Goal: Transaction & Acquisition: Purchase product/service

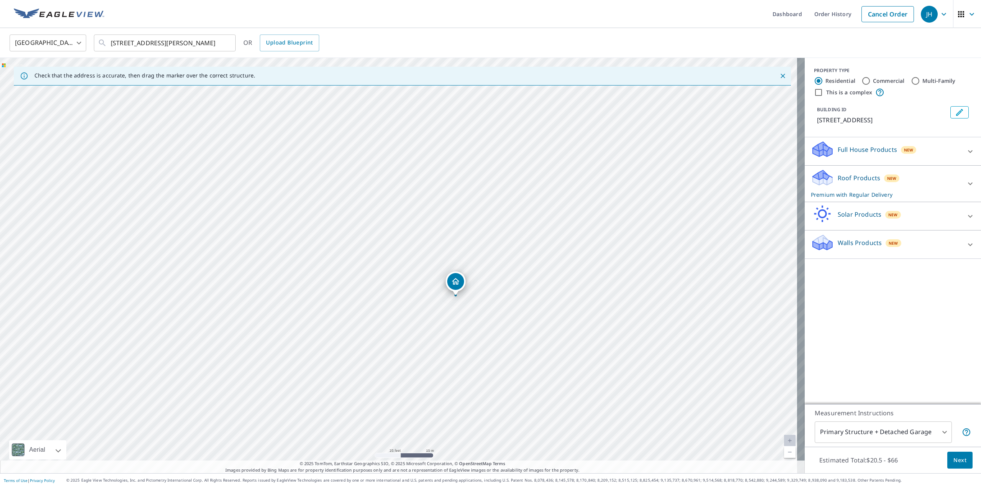
click at [816, 178] on icon at bounding box center [822, 178] width 23 height 18
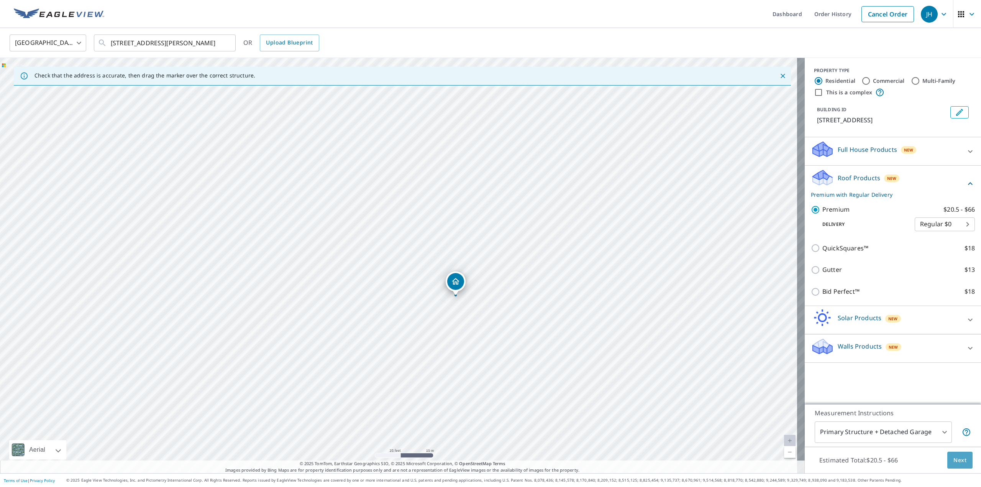
click at [953, 459] on span "Next" at bounding box center [959, 460] width 13 height 10
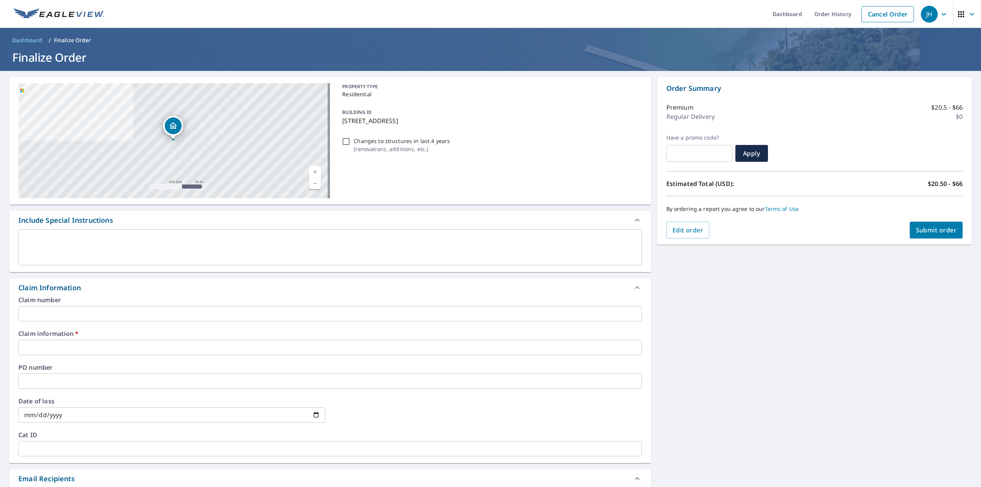
click at [232, 141] on div "[STREET_ADDRESS][PERSON_NAME]" at bounding box center [174, 140] width 312 height 115
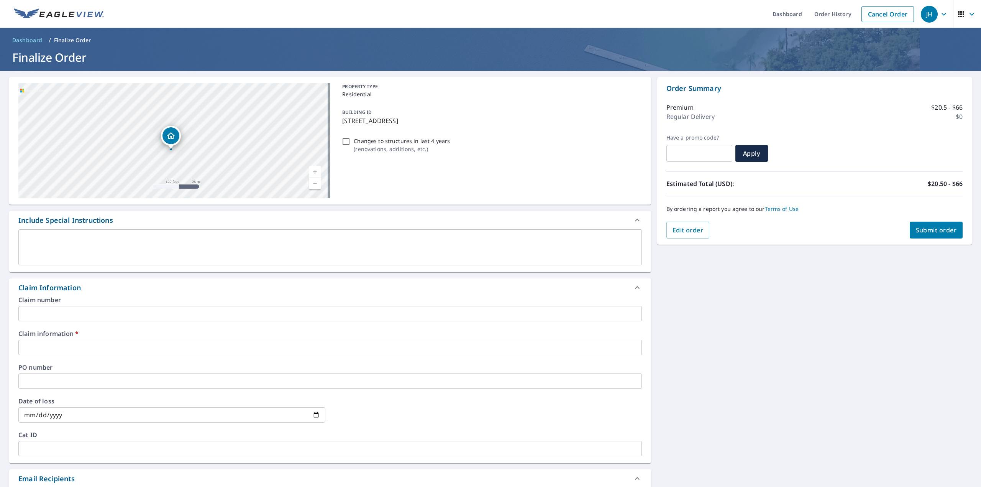
drag, startPoint x: 189, startPoint y: 133, endPoint x: 195, endPoint y: 157, distance: 25.3
click at [195, 157] on div "[STREET_ADDRESS][PERSON_NAME]" at bounding box center [174, 140] width 312 height 115
drag, startPoint x: 141, startPoint y: 140, endPoint x: 224, endPoint y: 137, distance: 82.5
click at [224, 137] on div "[STREET_ADDRESS][PERSON_NAME]" at bounding box center [174, 140] width 312 height 115
drag, startPoint x: 169, startPoint y: 148, endPoint x: 284, endPoint y: 158, distance: 115.4
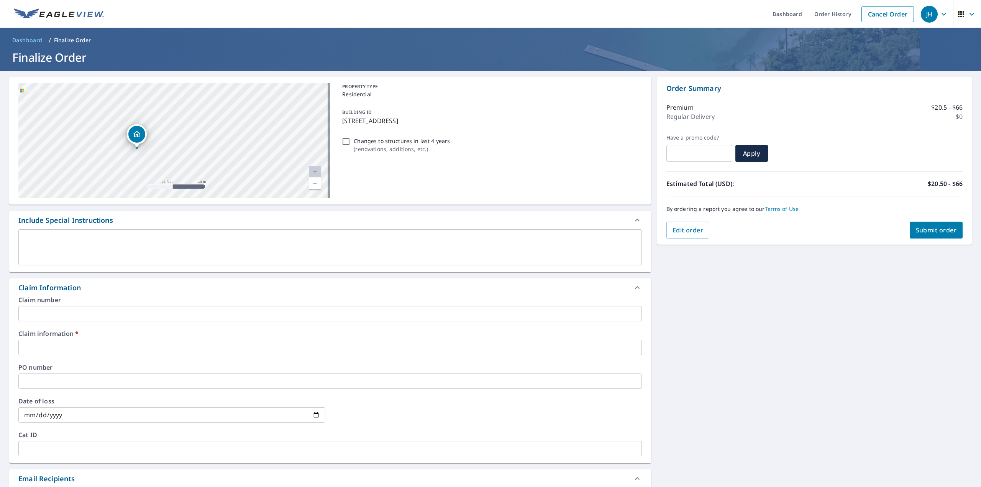
click at [284, 158] on div "[STREET_ADDRESS][PERSON_NAME]" at bounding box center [174, 140] width 312 height 115
drag, startPoint x: 160, startPoint y: 145, endPoint x: 249, endPoint y: 163, distance: 91.1
click at [249, 163] on div "[STREET_ADDRESS][PERSON_NAME]" at bounding box center [174, 140] width 312 height 115
drag, startPoint x: 137, startPoint y: 141, endPoint x: 152, endPoint y: 221, distance: 81.5
click at [152, 221] on div "[STREET_ADDRESS][PERSON_NAME] Aerial Road A standard road map Aerial A detailed…" at bounding box center [330, 362] width 642 height 571
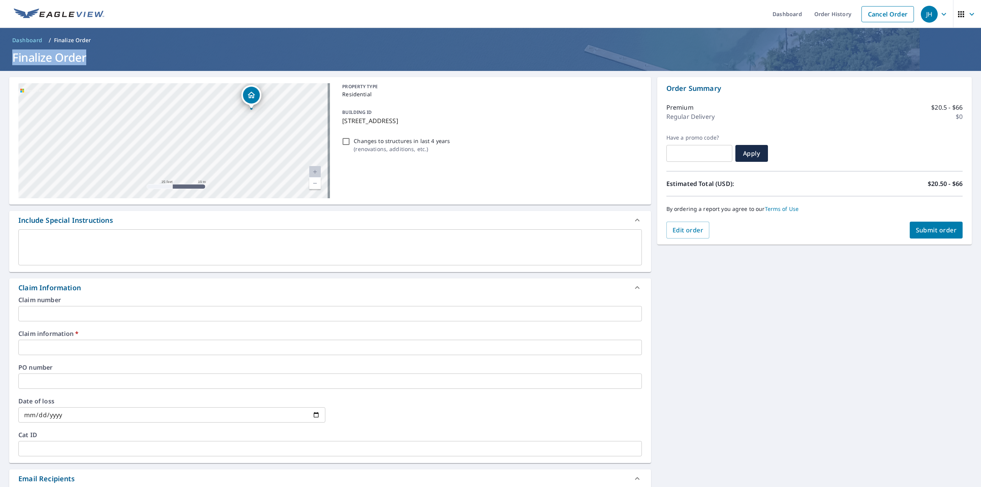
click at [169, 31] on header "Dashboard / Finalize Order Finalize Order" at bounding box center [490, 49] width 981 height 43
drag, startPoint x: 195, startPoint y: 170, endPoint x: 199, endPoint y: 64, distance: 106.6
click at [206, 80] on div "[STREET_ADDRESS][PERSON_NAME] Aerial Road A standard road map Aerial A detailed…" at bounding box center [330, 141] width 642 height 128
checkbox input "true"
click at [224, 128] on div "[STREET_ADDRESS][PERSON_NAME]" at bounding box center [174, 140] width 312 height 115
